Goal: Information Seeking & Learning: Learn about a topic

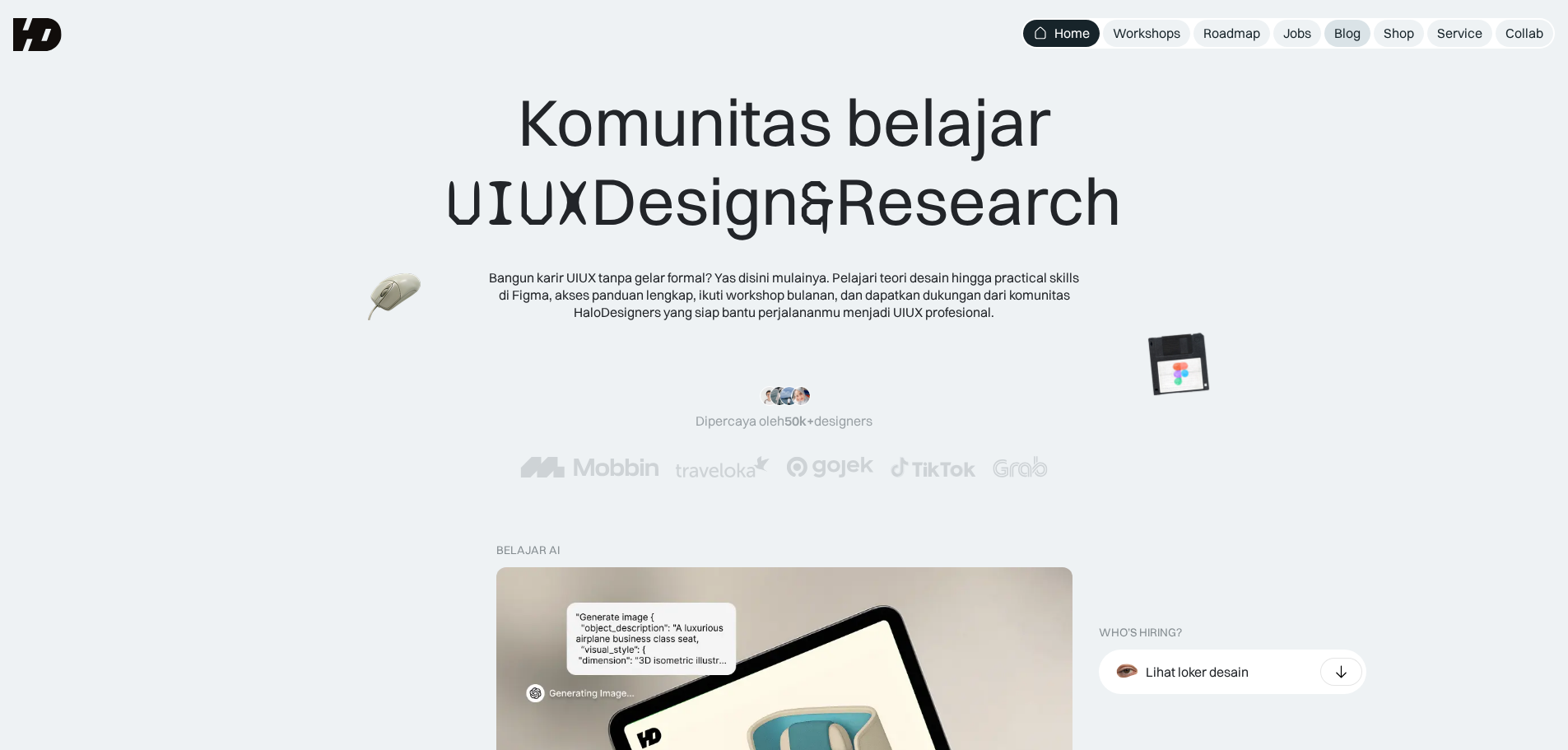
click at [1343, 35] on div "Blog" at bounding box center [1347, 33] width 27 height 17
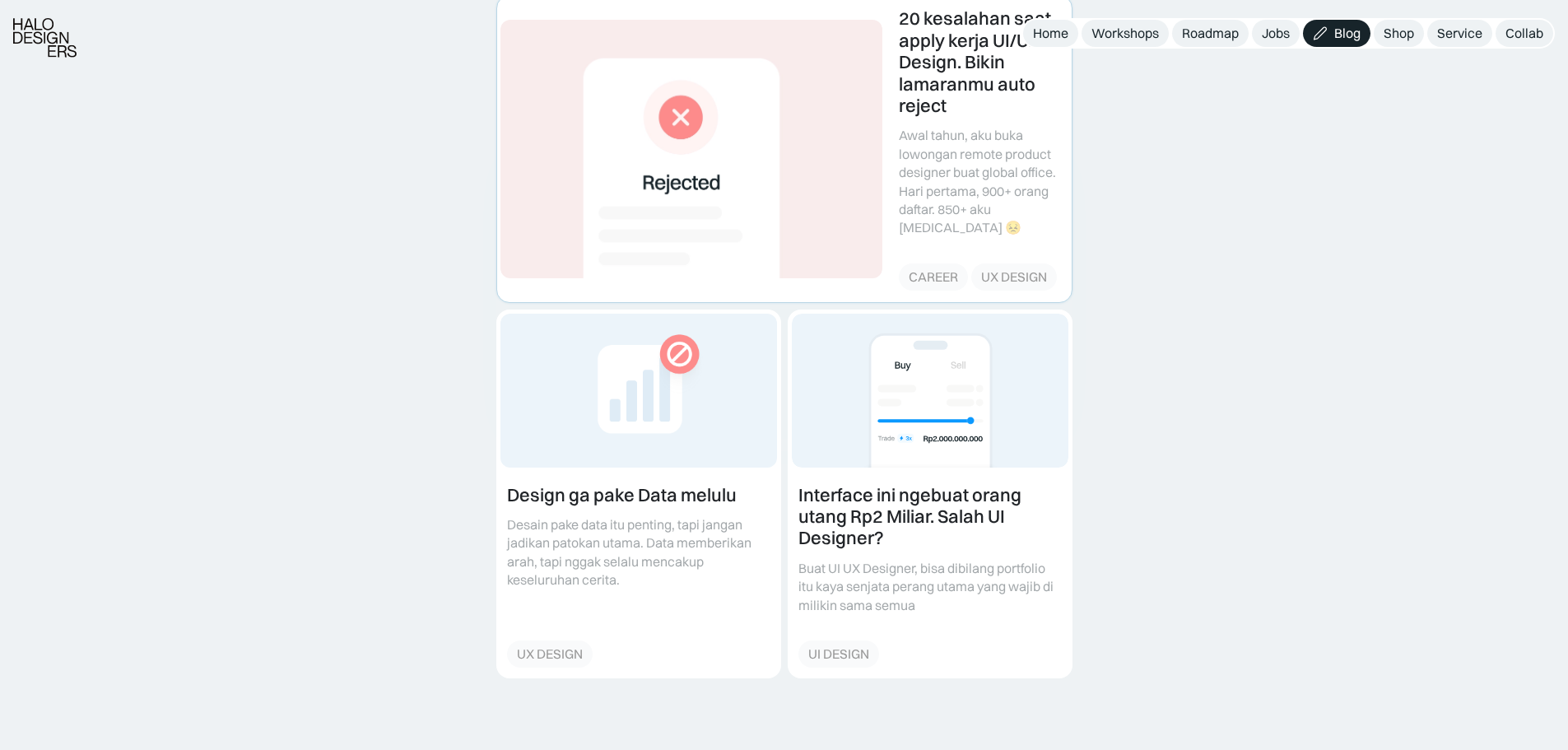
scroll to position [329, 0]
click at [733, 182] on link at bounding box center [784, 147] width 574 height 305
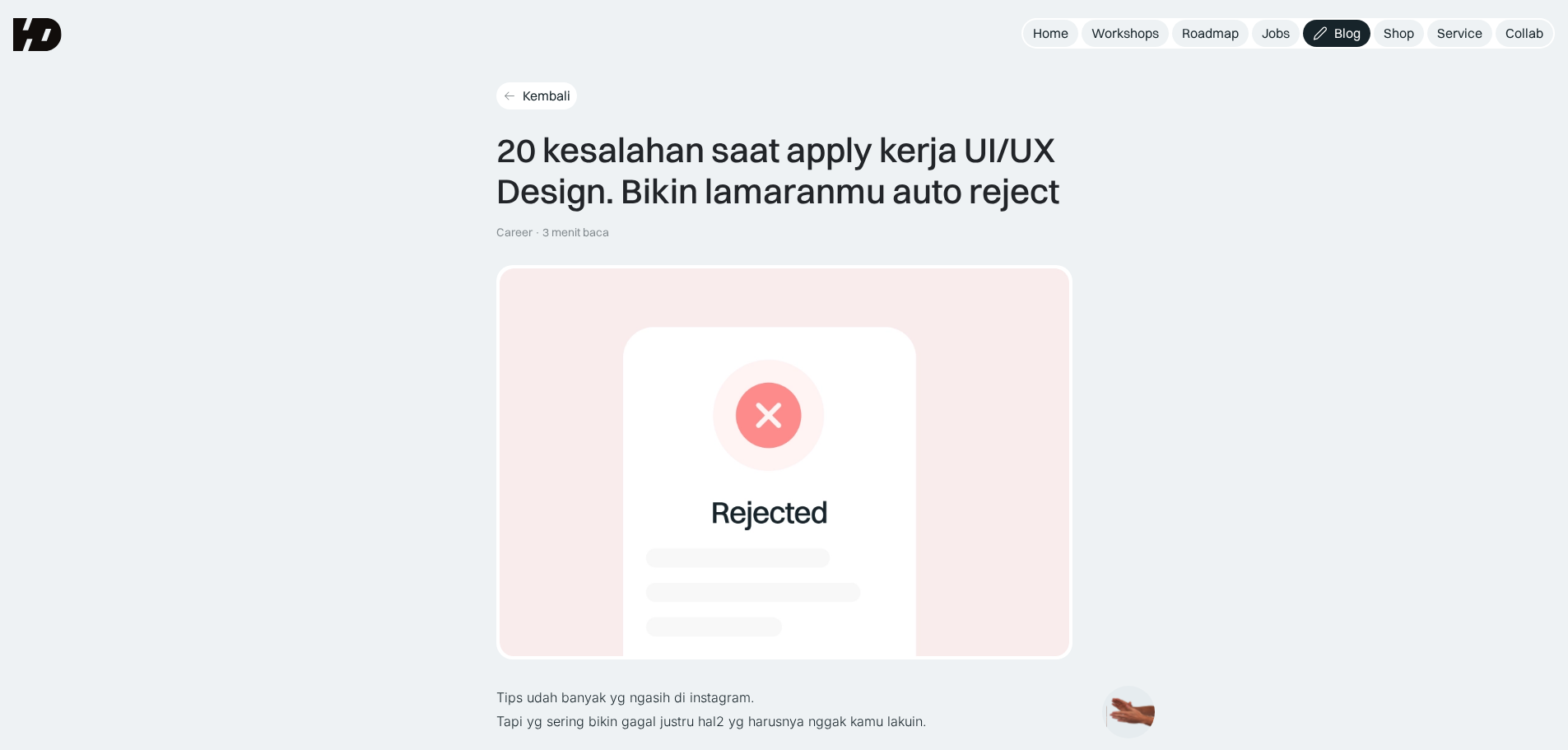
click at [525, 93] on div "Kembali" at bounding box center [547, 96] width 48 height 17
